Goal: Information Seeking & Learning: Learn about a topic

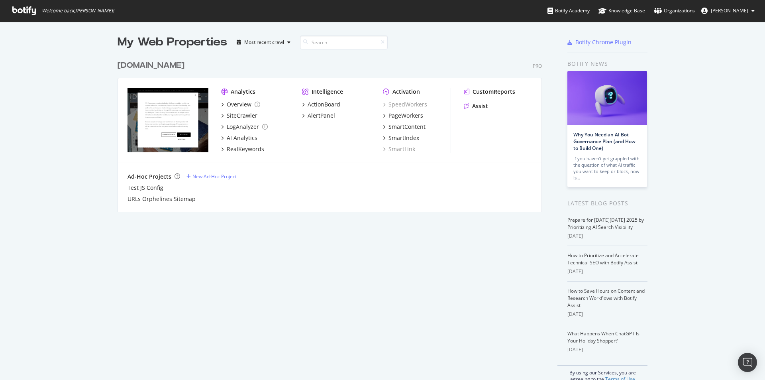
scroll to position [374, 753]
click at [29, 10] on icon at bounding box center [24, 10] width 24 height 9
click at [22, 8] on icon at bounding box center [24, 10] width 24 height 9
click at [239, 106] on div "Overview" at bounding box center [239, 104] width 25 height 8
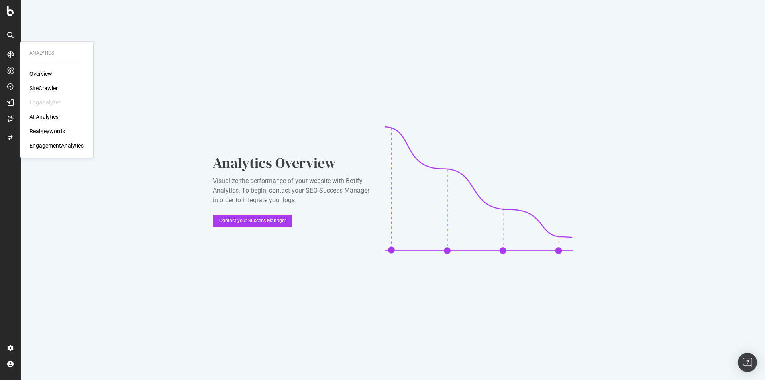
click at [45, 118] on div "AI Analytics" at bounding box center [43, 117] width 29 height 8
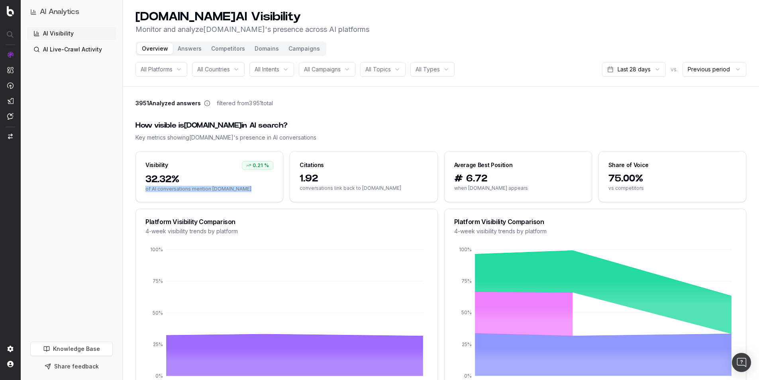
drag, startPoint x: 141, startPoint y: 188, endPoint x: 256, endPoint y: 187, distance: 114.8
click at [256, 187] on div "32.32% of AI conversations mention [DOMAIN_NAME]" at bounding box center [209, 187] width 147 height 29
drag, startPoint x: 134, startPoint y: 125, endPoint x: 368, endPoint y: 128, distance: 234.0
click at [368, 128] on div "How visible is [DOMAIN_NAME] in AI search?" at bounding box center [441, 125] width 611 height 11
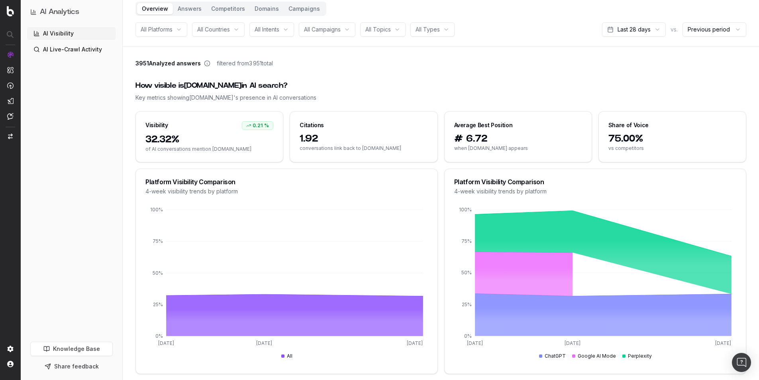
scroll to position [80, 0]
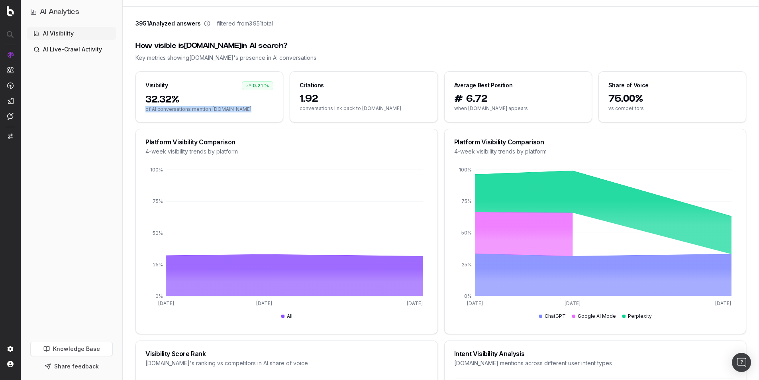
drag, startPoint x: 143, startPoint y: 107, endPoint x: 264, endPoint y: 107, distance: 121.2
click at [264, 107] on div "32.32% of AI conversations mention [DOMAIN_NAME]" at bounding box center [209, 107] width 147 height 29
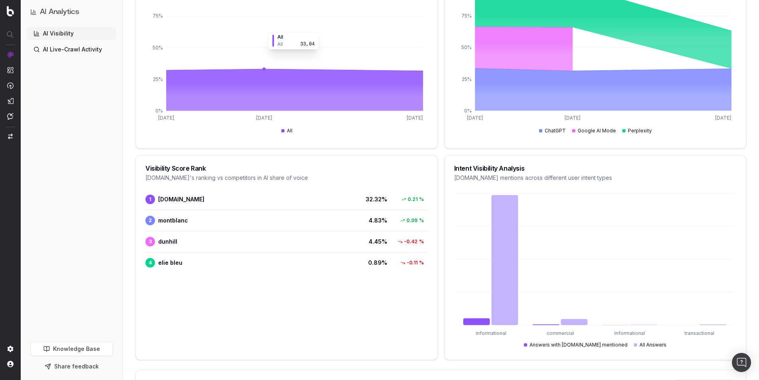
scroll to position [279, 0]
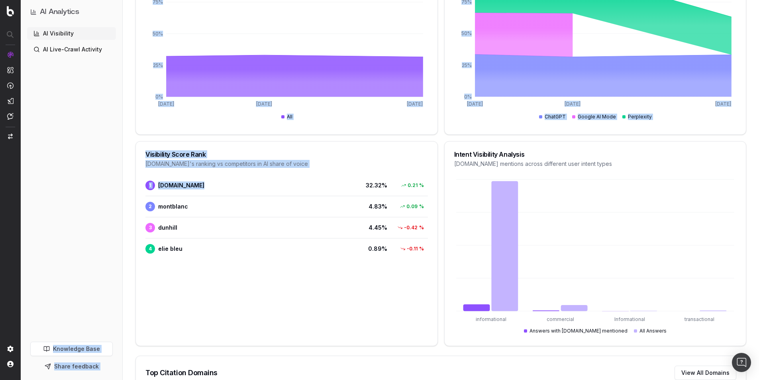
drag, startPoint x: 230, startPoint y: 185, endPoint x: 111, endPoint y: 171, distance: 120.0
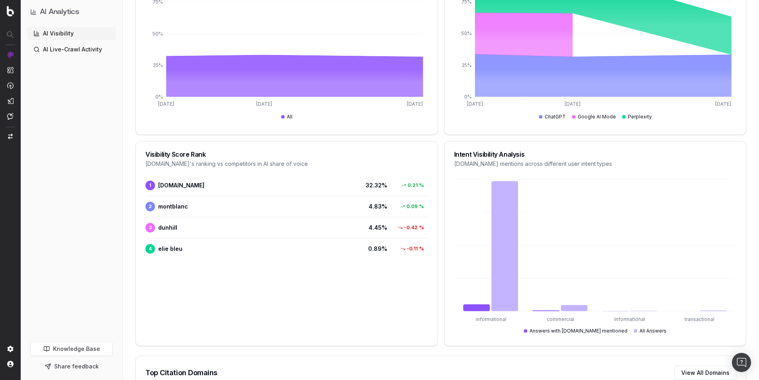
click at [234, 196] on div at bounding box center [286, 196] width 283 height 0
